Goal: Information Seeking & Learning: Learn about a topic

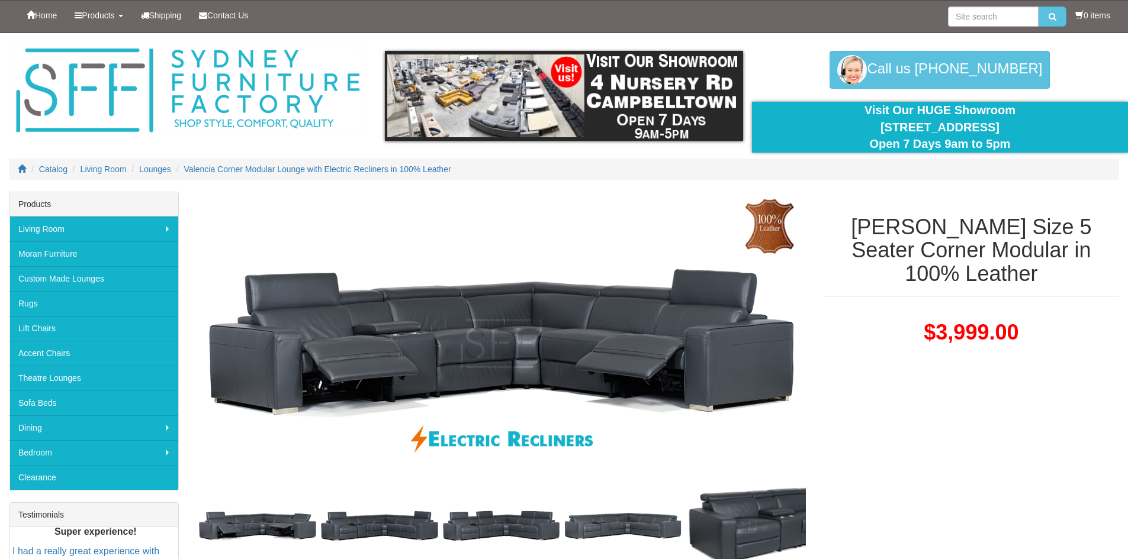
select select "1145"
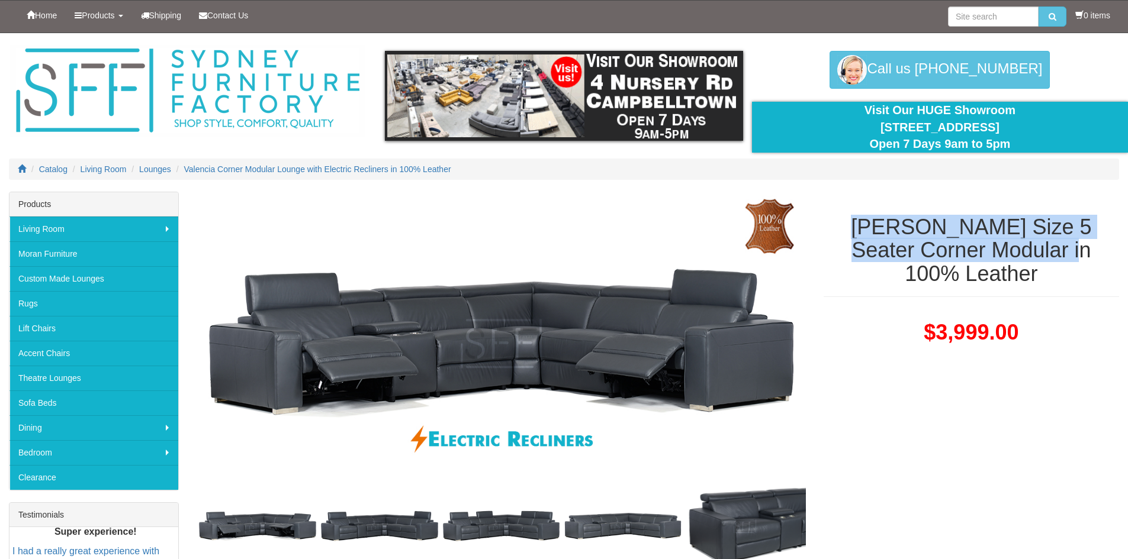
drag, startPoint x: 845, startPoint y: 226, endPoint x: 1020, endPoint y: 262, distance: 178.3
click at [1020, 262] on h1 "[PERSON_NAME] Size 5 Seater Corner Modular in 100% Leather" at bounding box center [970, 250] width 295 height 70
click at [844, 229] on h1 "[PERSON_NAME] Size 5 Seater Corner Modular in 100% Leather" at bounding box center [970, 250] width 295 height 70
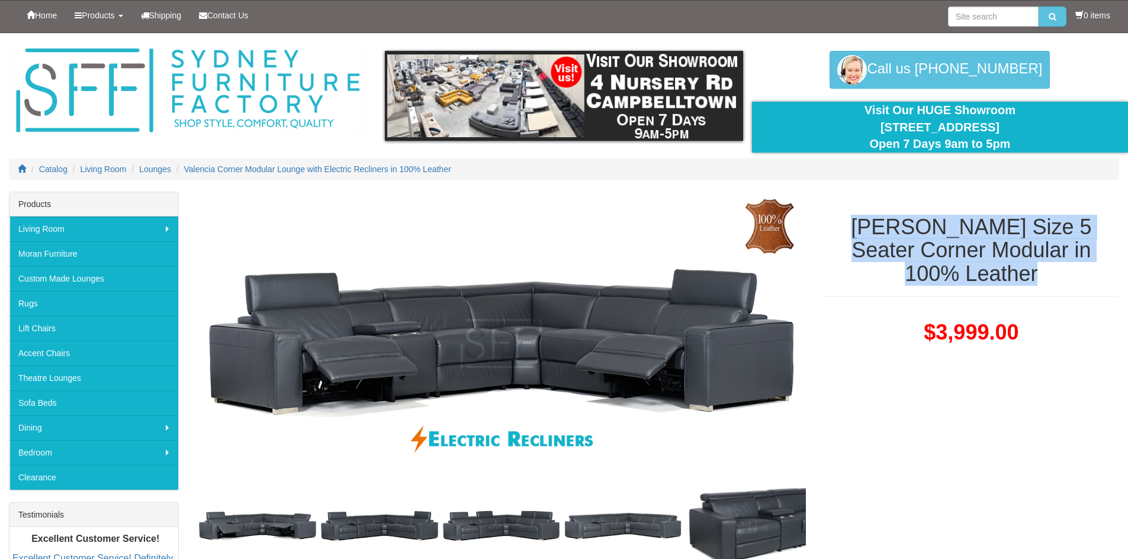
drag, startPoint x: 844, startPoint y: 229, endPoint x: 1019, endPoint y: 278, distance: 182.6
click at [1019, 278] on h1 "[PERSON_NAME] Size 5 Seater Corner Modular in 100% Leather" at bounding box center [970, 250] width 295 height 70
click at [992, 279] on h1 "[PERSON_NAME] Size 5 Seater Corner Modular in 100% Leather" at bounding box center [970, 250] width 295 height 70
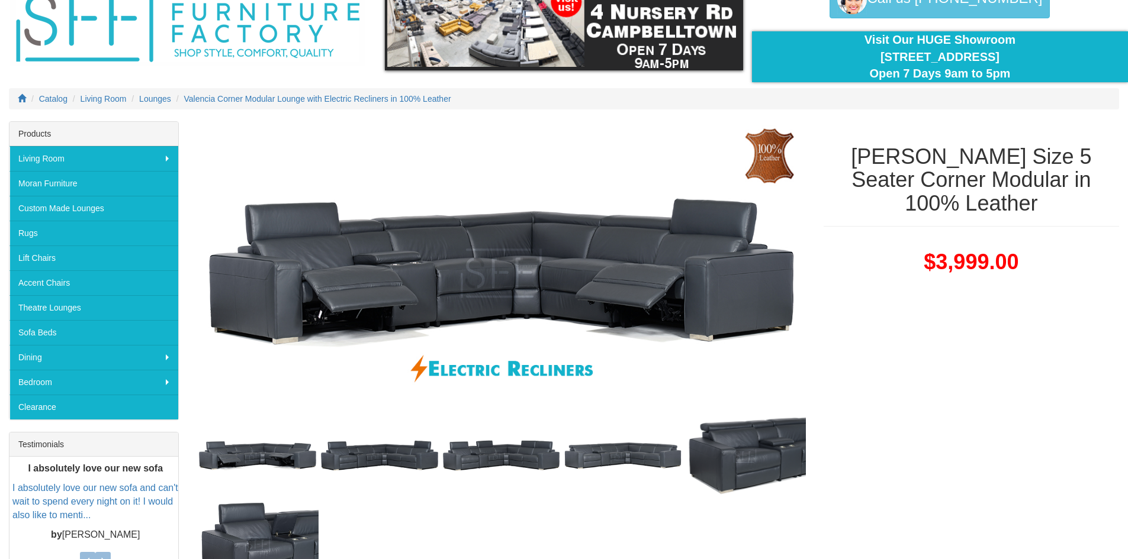
scroll to position [59, 0]
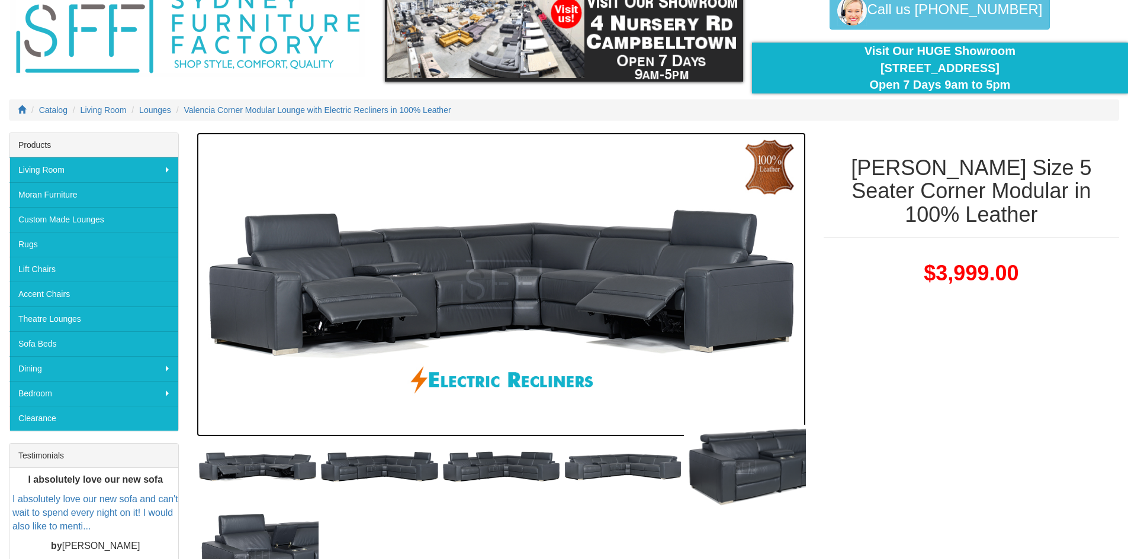
click at [503, 287] on img at bounding box center [501, 285] width 609 height 304
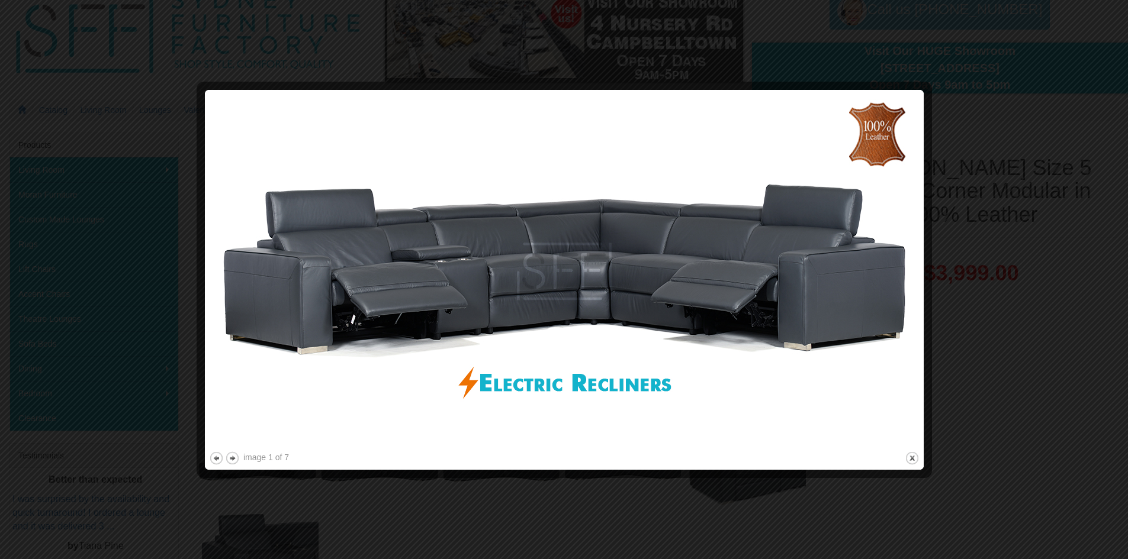
click at [1044, 194] on div at bounding box center [564, 279] width 1128 height 559
